Goal: Communication & Community: Ask a question

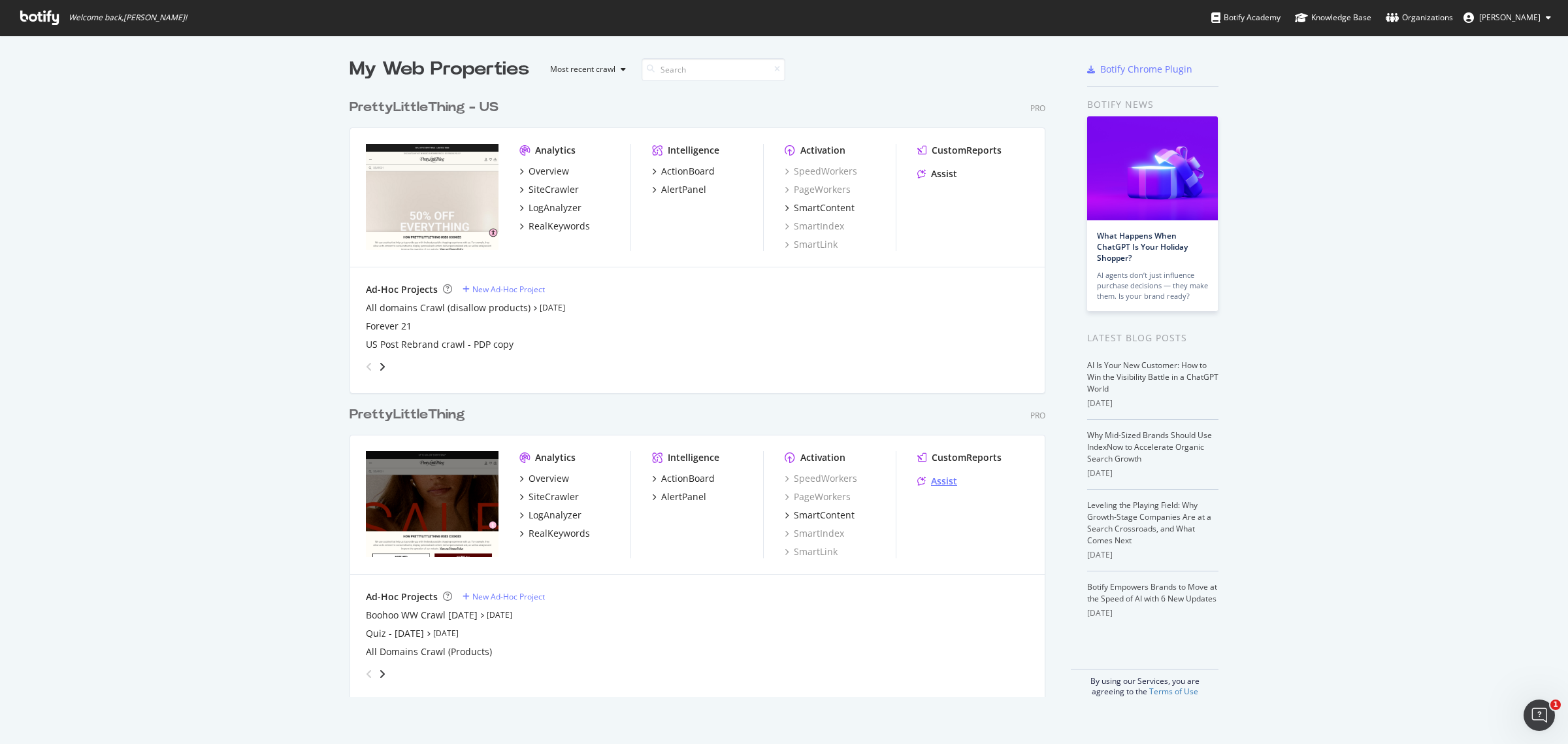
click at [922, 479] on div "Assist" at bounding box center [937, 481] width 40 height 13
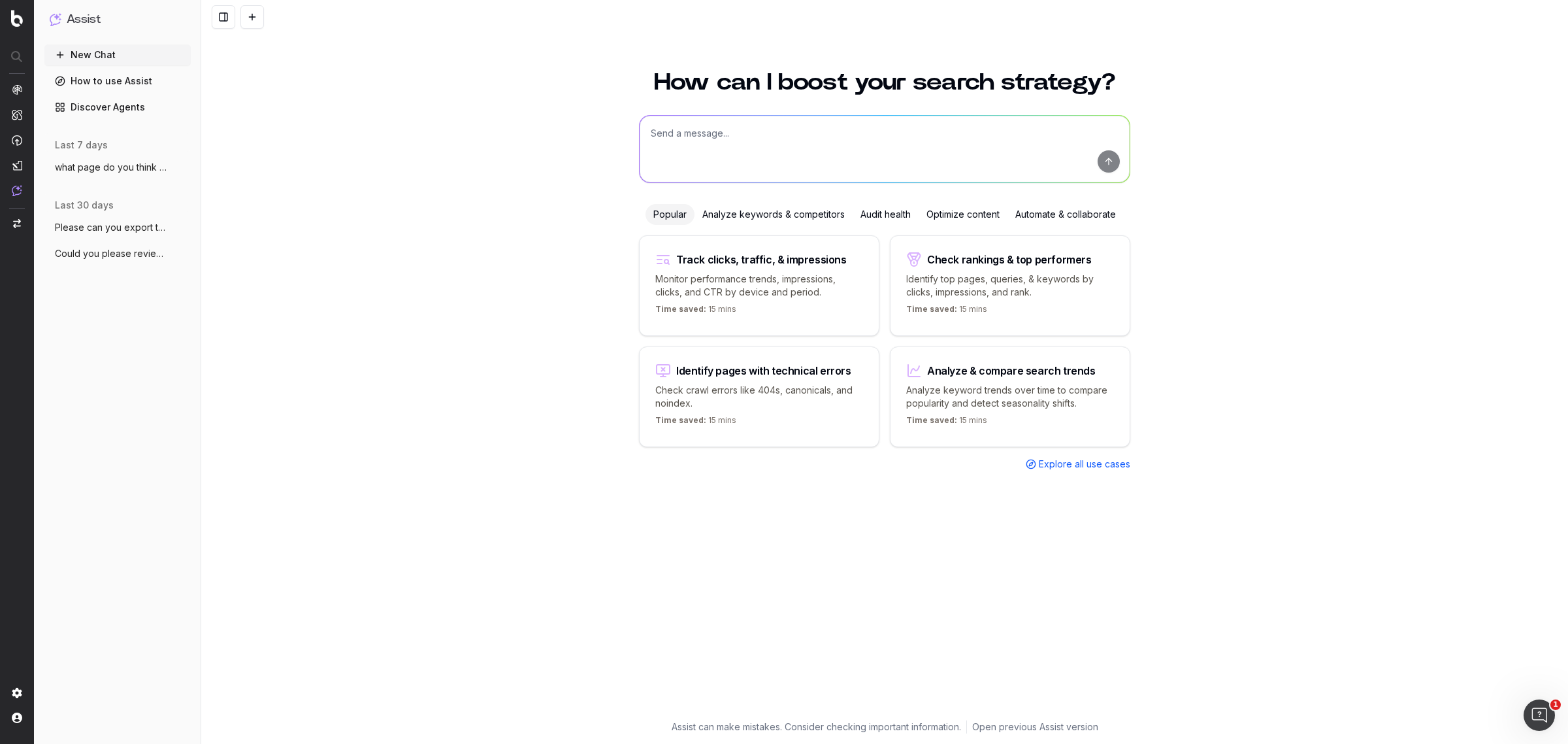
click at [122, 171] on span "what page do you think would work best t" at bounding box center [112, 167] width 115 height 13
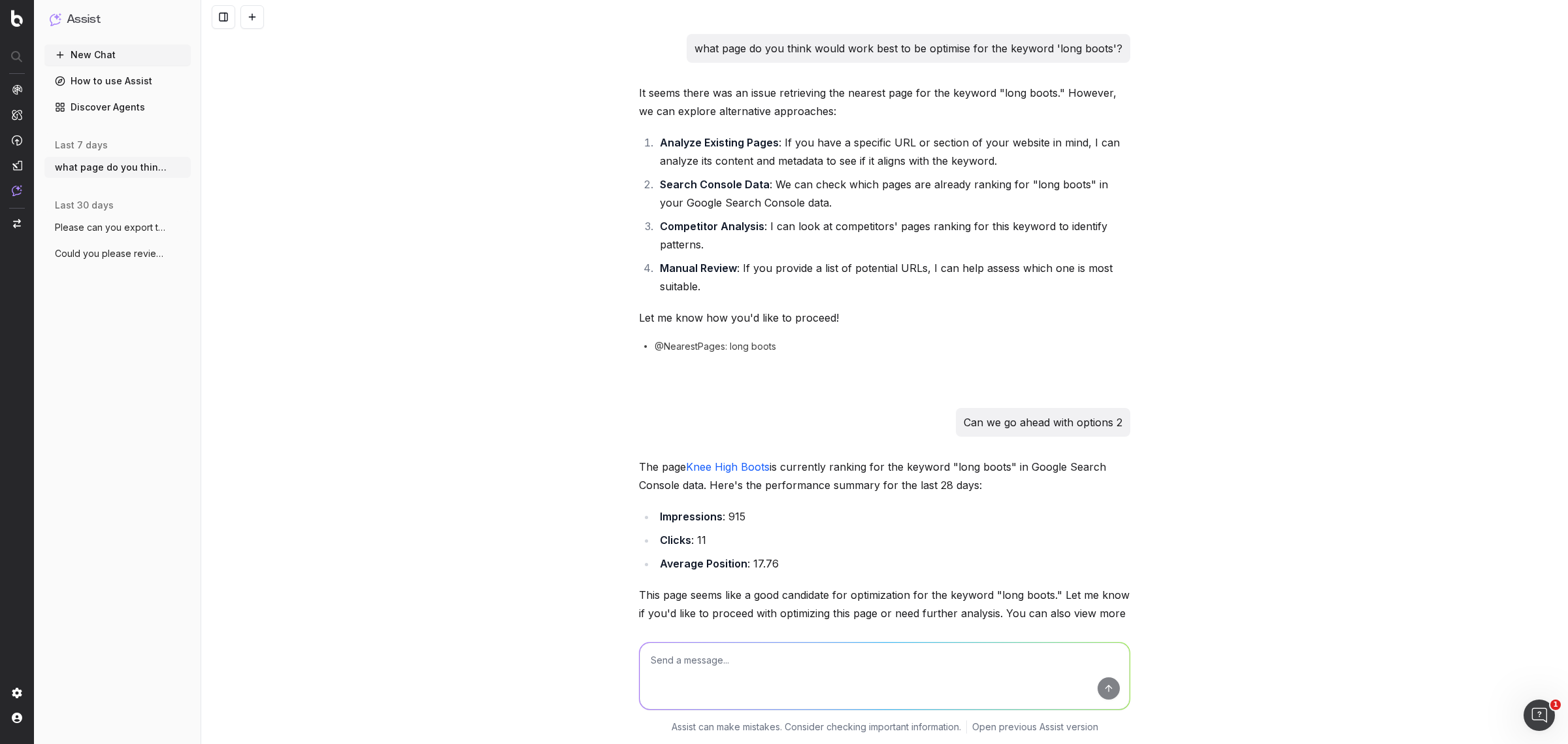
click at [840, 49] on p "what page do you think would work best to be optimise for the keyword 'long boo…" at bounding box center [908, 48] width 428 height 18
copy p "what page do you think would work best to be optimise for the keyword 'long boo…"
click at [724, 651] on textarea at bounding box center [884, 675] width 490 height 67
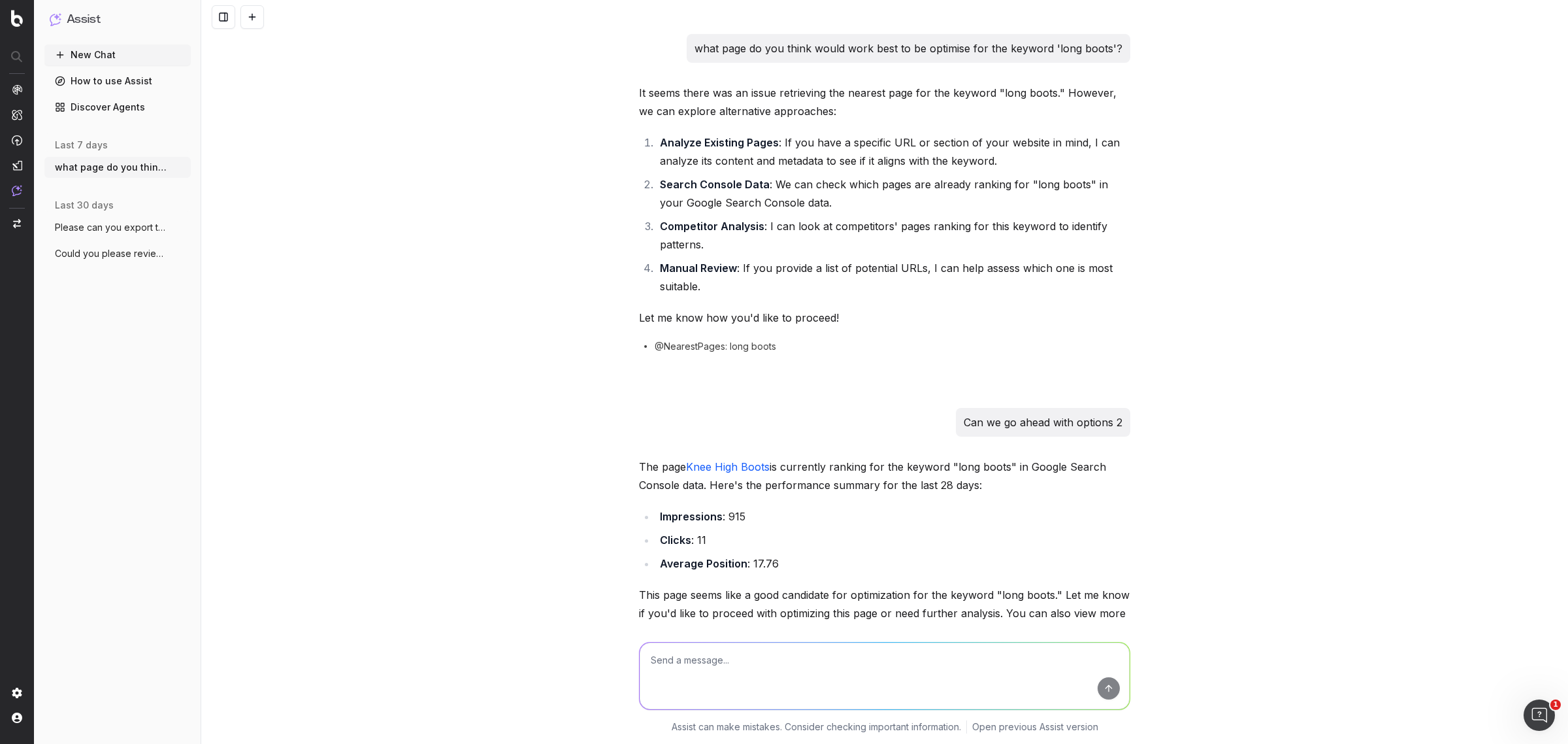
paste textarea "what page do you think would work best to be optimise for the keyword 'long boo…"
drag, startPoint x: 1006, startPoint y: 655, endPoint x: 1070, endPoint y: 668, distance: 65.3
click at [1016, 661] on textarea "what page do you think would work best to be optimise for the keyword 'long boo…" at bounding box center [884, 675] width 490 height 67
type textarea "what page do you think would work best to be optimise for the keyword 'long boo…"
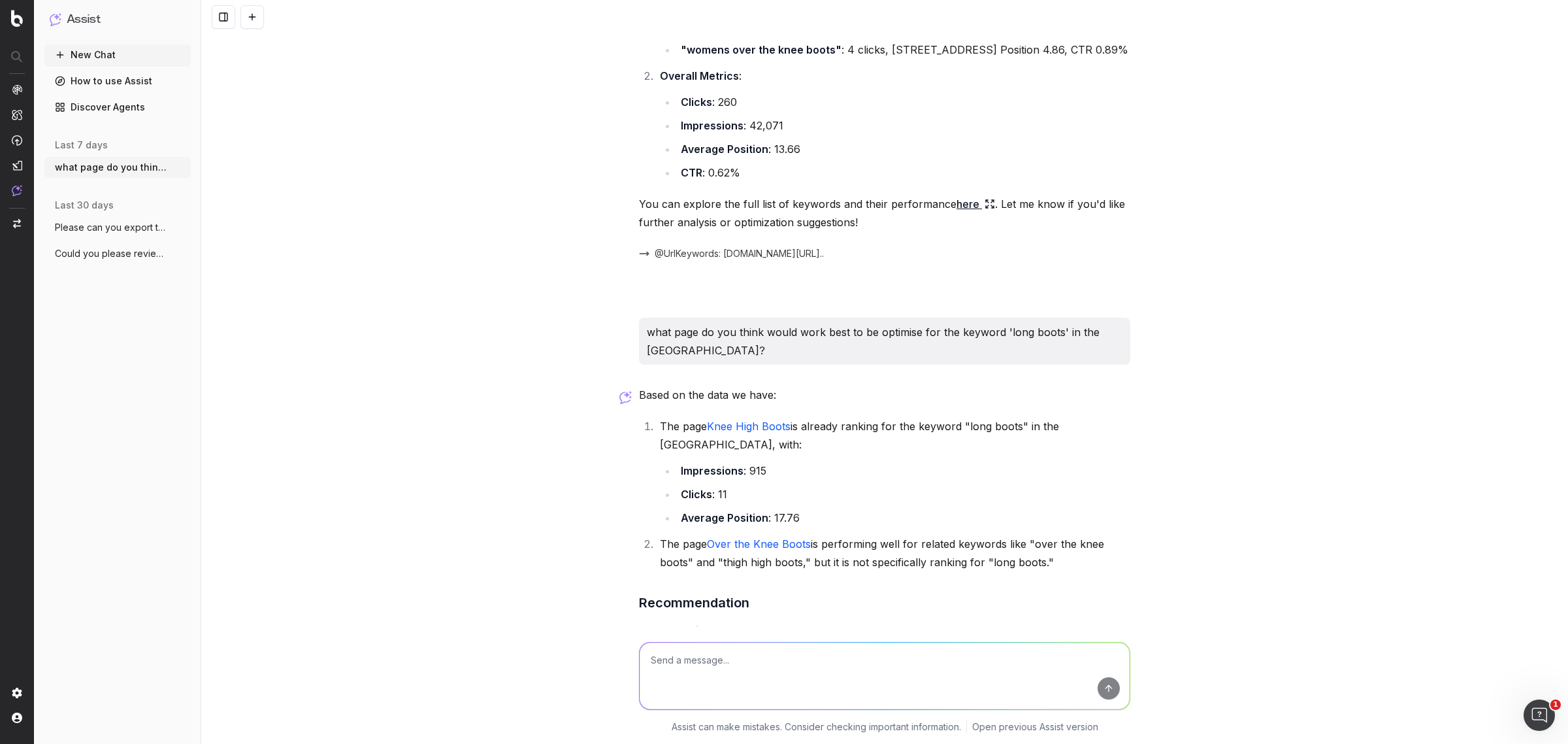
scroll to position [832, 0]
